Goal: Transaction & Acquisition: Purchase product/service

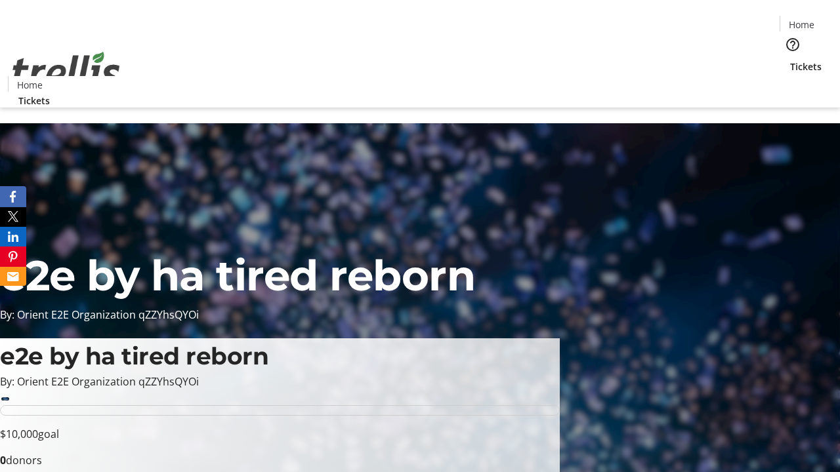
click at [790, 60] on span "Tickets" at bounding box center [805, 67] width 31 height 14
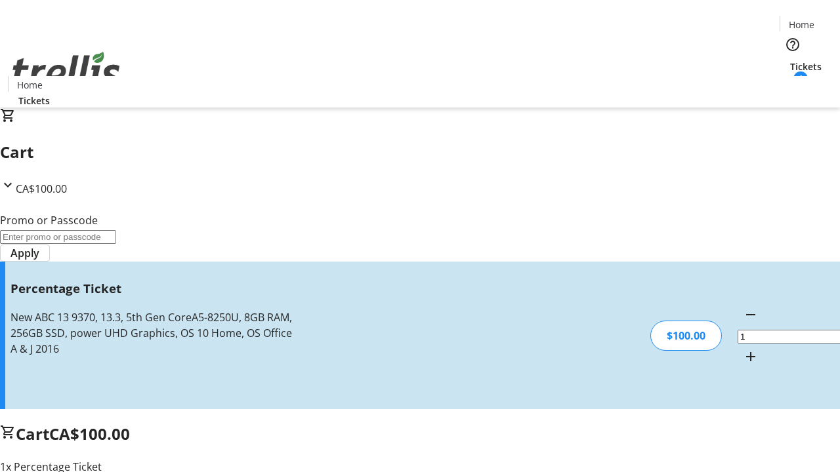
type input "BAR"
